Goal: Navigation & Orientation: Find specific page/section

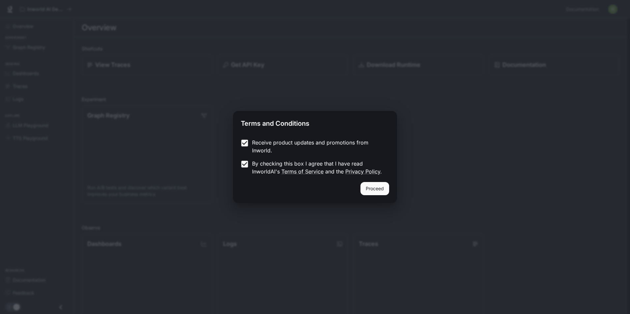
click at [388, 188] on button "Proceed" at bounding box center [375, 188] width 29 height 13
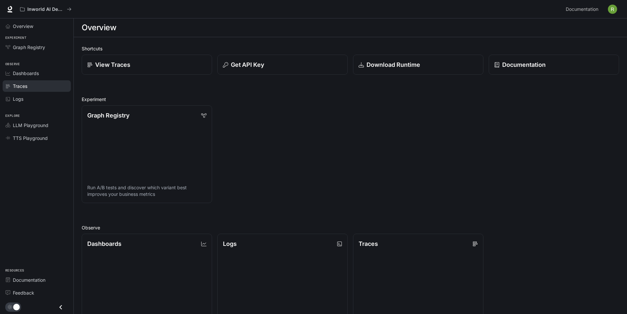
click at [10, 82] on link "Traces" at bounding box center [37, 86] width 68 height 12
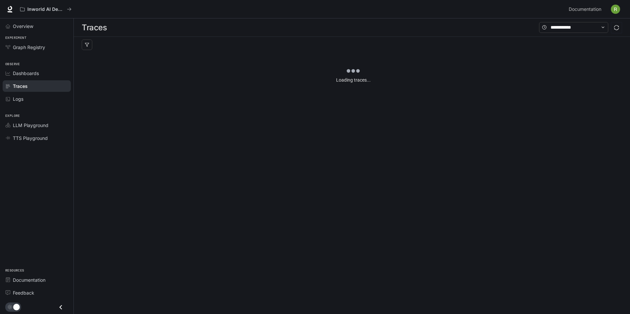
click at [617, 10] on img "button" at bounding box center [615, 9] width 9 height 9
click at [34, 75] on div at bounding box center [315, 157] width 630 height 314
click at [37, 72] on span "Dashboards" at bounding box center [26, 73] width 26 height 7
